Goal: Find specific page/section: Find specific page/section

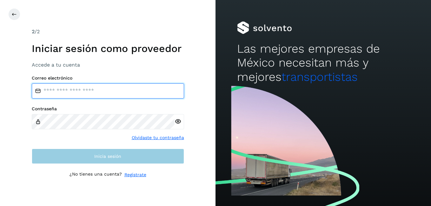
type input "**********"
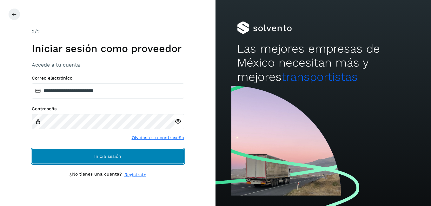
click at [110, 159] on button "Inicia sesión" at bounding box center [108, 156] width 152 height 15
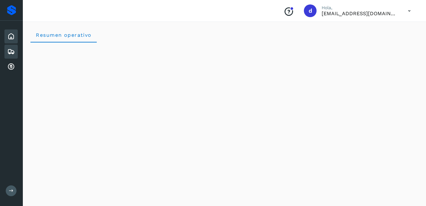
click at [8, 50] on icon at bounding box center [11, 52] width 8 height 8
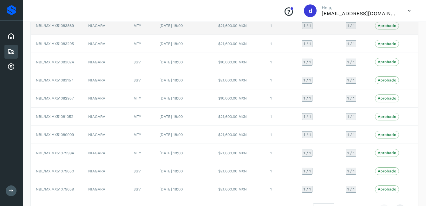
scroll to position [88, 0]
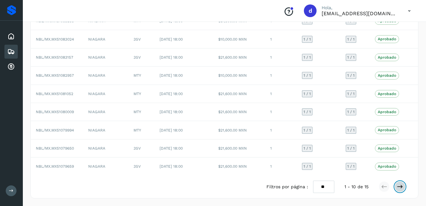
click at [401, 187] on icon at bounding box center [400, 187] width 6 height 6
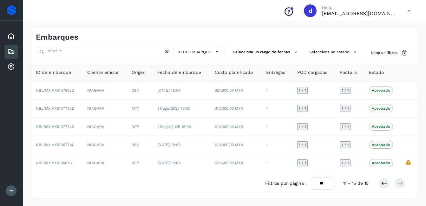
scroll to position [0, 0]
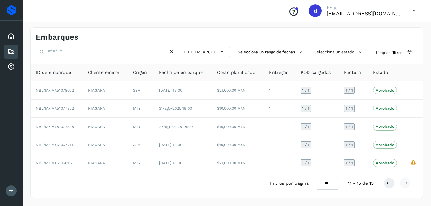
click at [10, 51] on icon at bounding box center [11, 52] width 8 height 8
click at [11, 37] on icon at bounding box center [11, 37] width 8 height 8
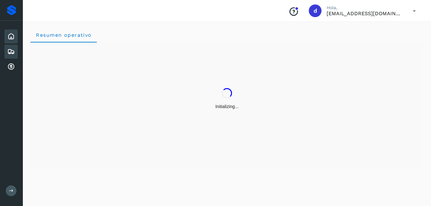
click at [10, 50] on icon at bounding box center [11, 52] width 8 height 8
